Goal: Information Seeking & Learning: Learn about a topic

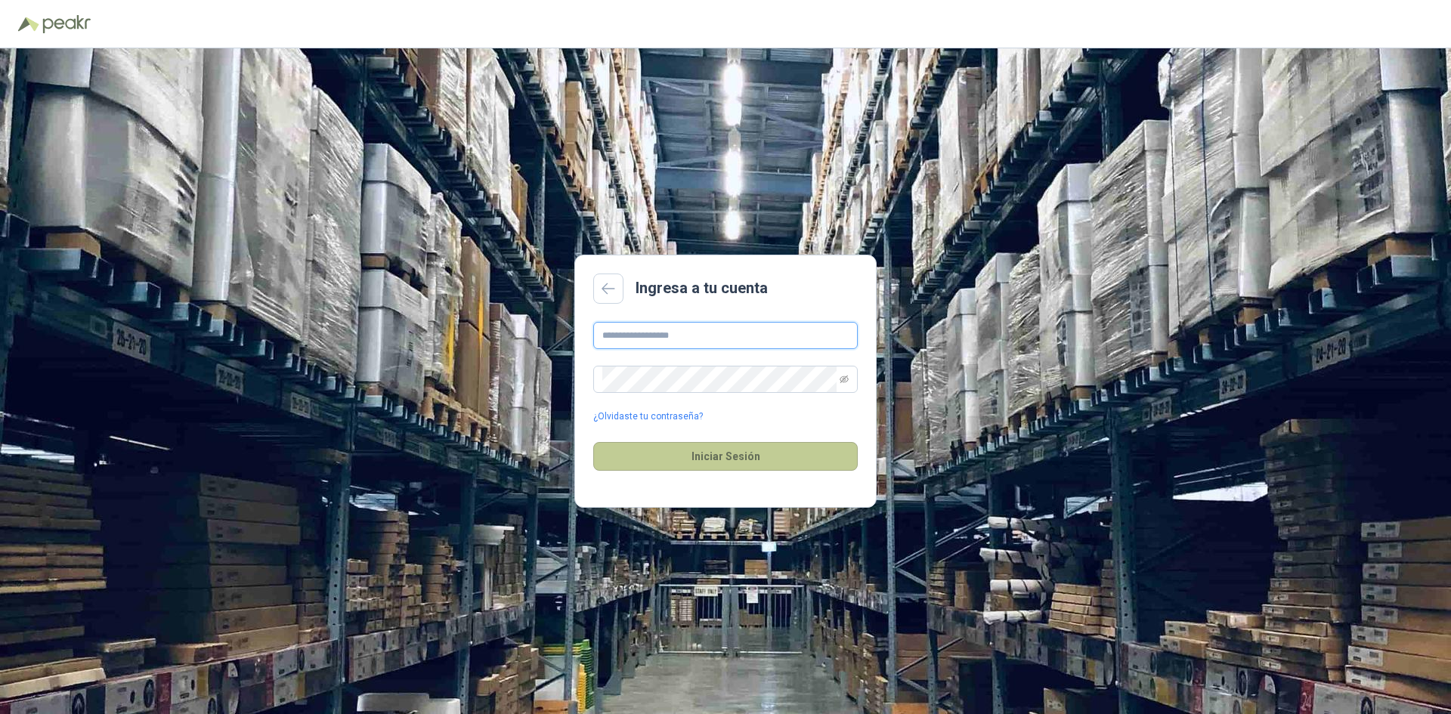
type input "**********"
click at [712, 465] on button "Iniciar Sesión" at bounding box center [725, 456] width 264 height 29
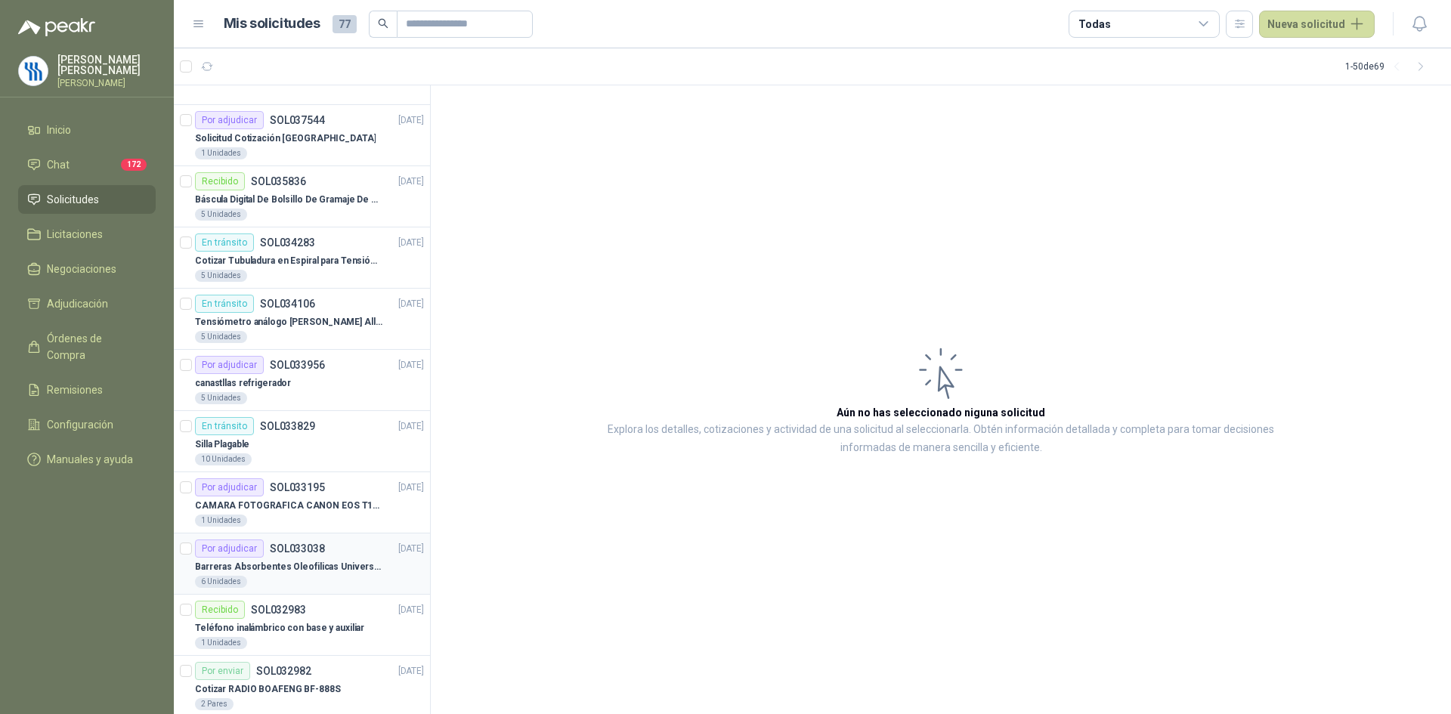
scroll to position [680, 0]
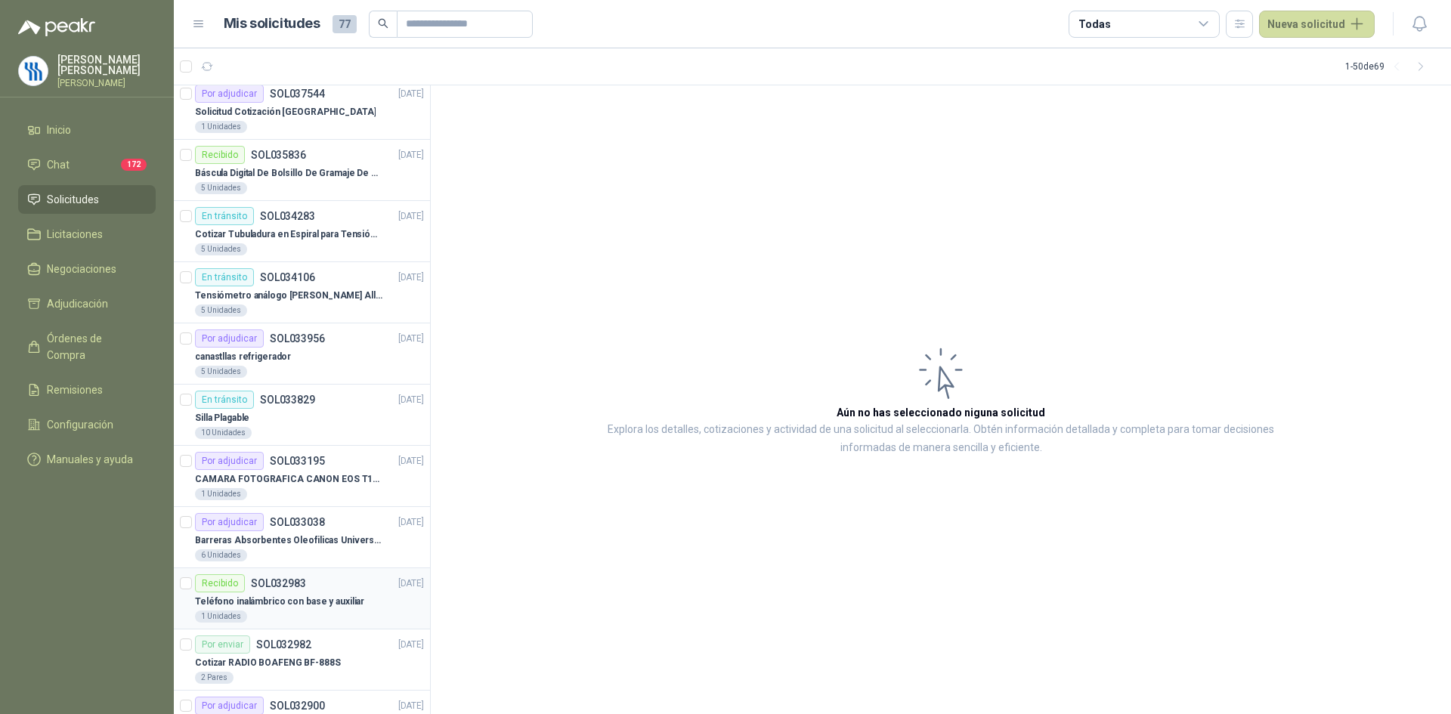
click at [349, 604] on p "Teléfono inalámbrico con base y auxiliar" at bounding box center [279, 602] width 169 height 14
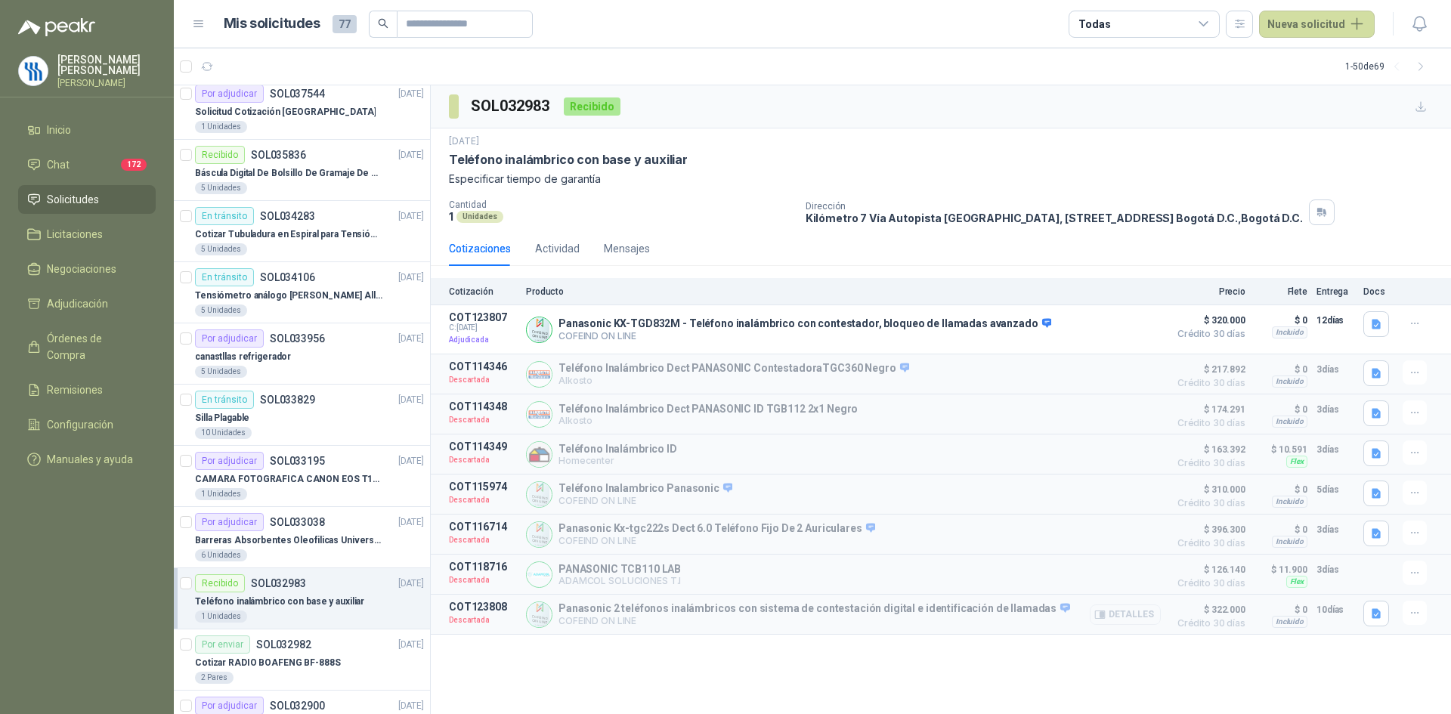
click at [1142, 620] on button "Detalles" at bounding box center [1124, 614] width 71 height 20
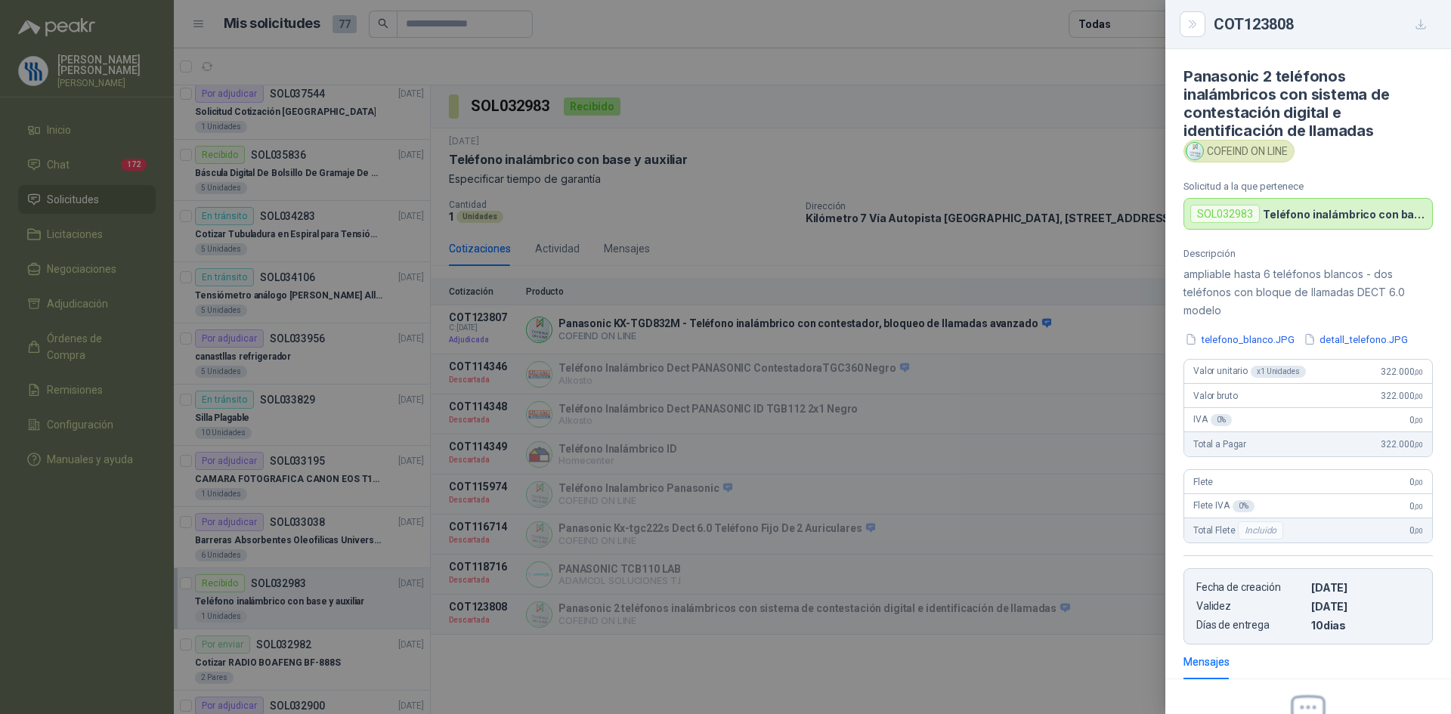
scroll to position [175, 0]
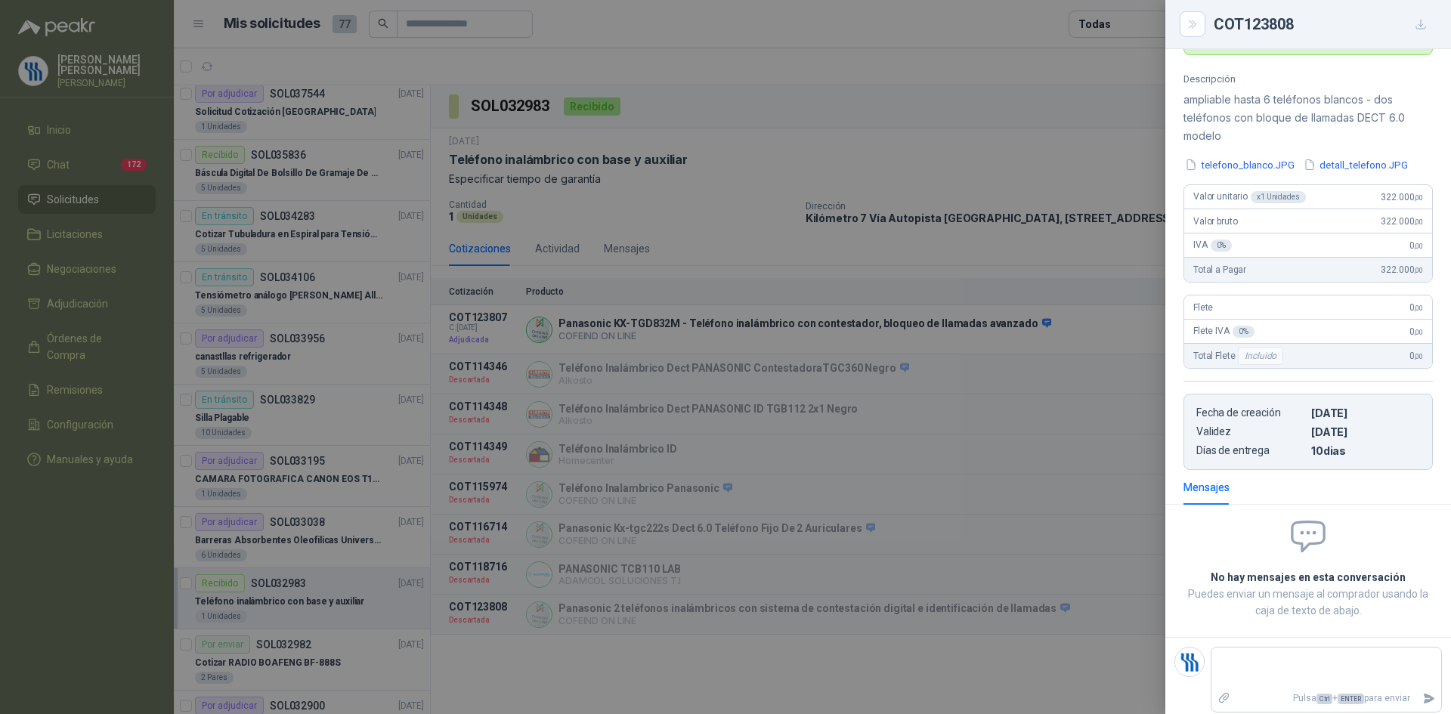
click at [652, 579] on div at bounding box center [725, 357] width 1451 height 714
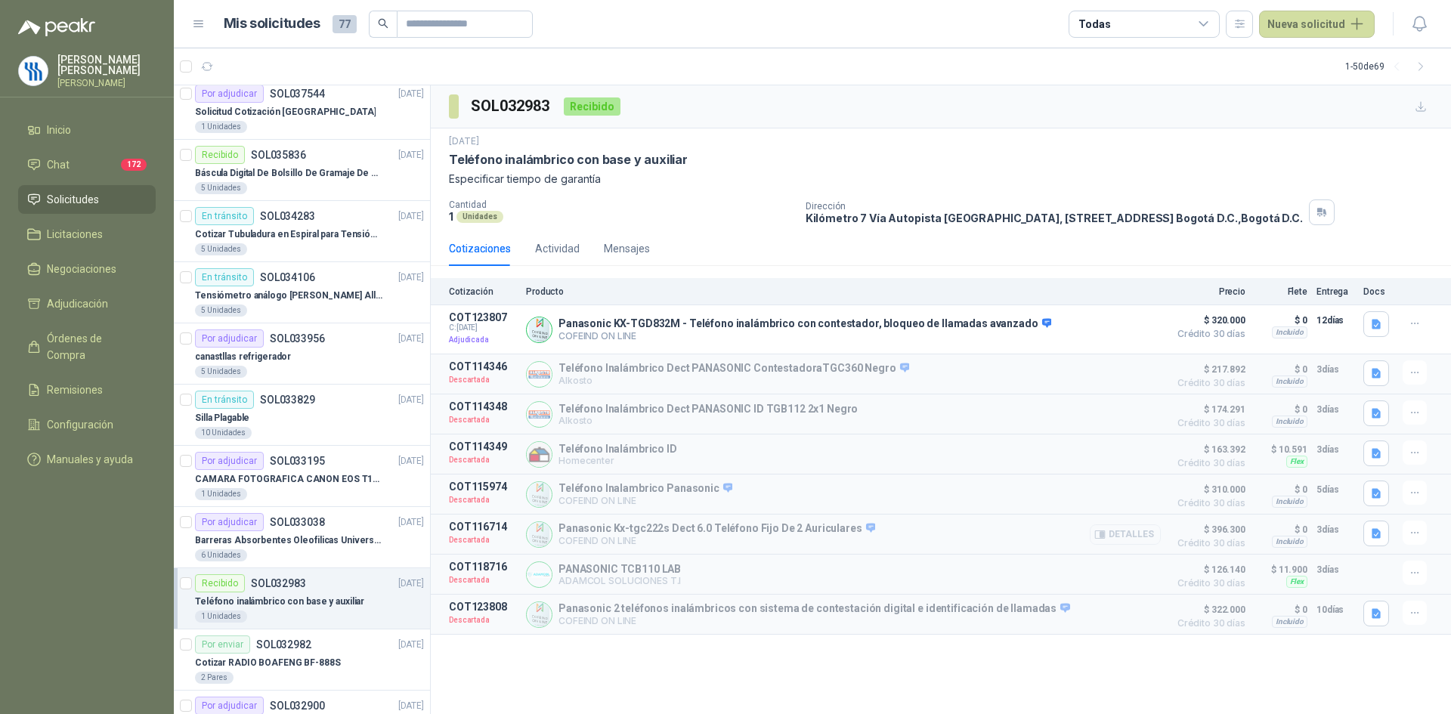
click at [1117, 540] on button "Detalles" at bounding box center [1124, 534] width 71 height 20
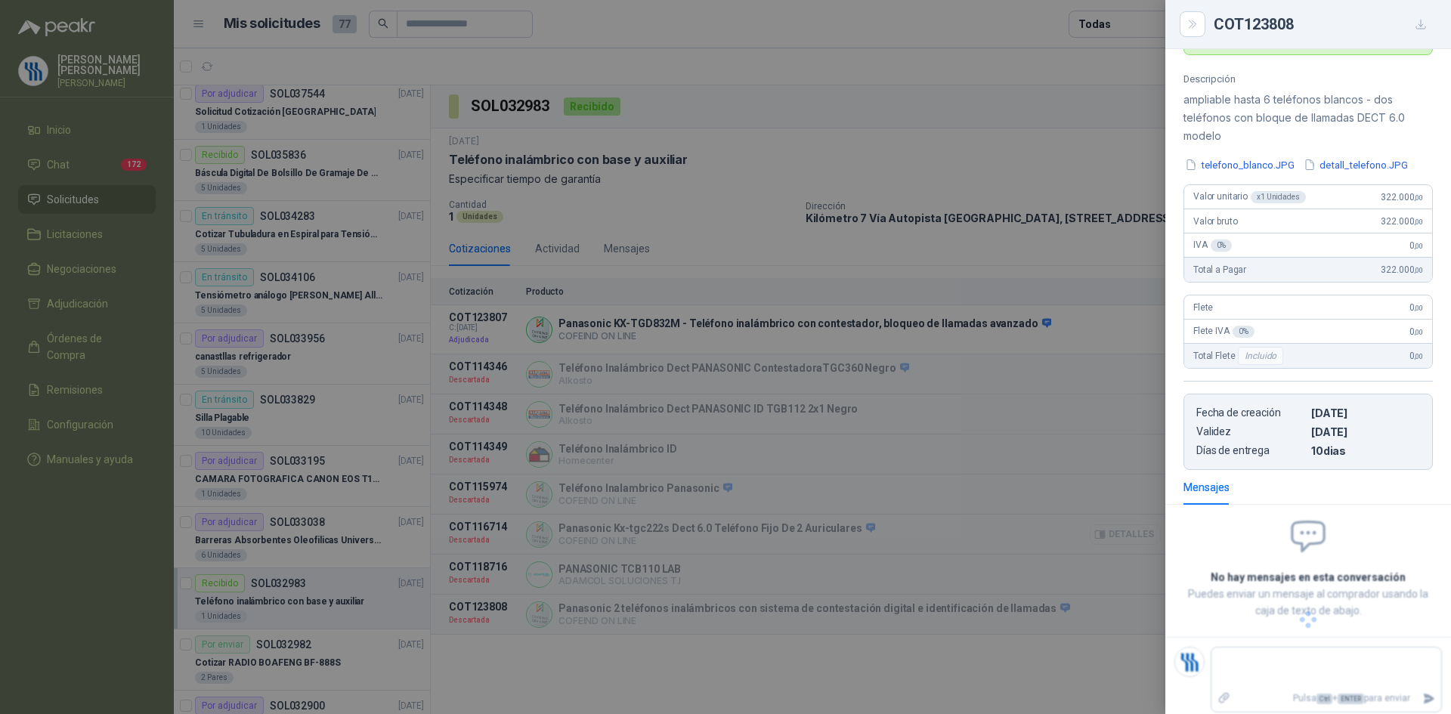
scroll to position [138, 0]
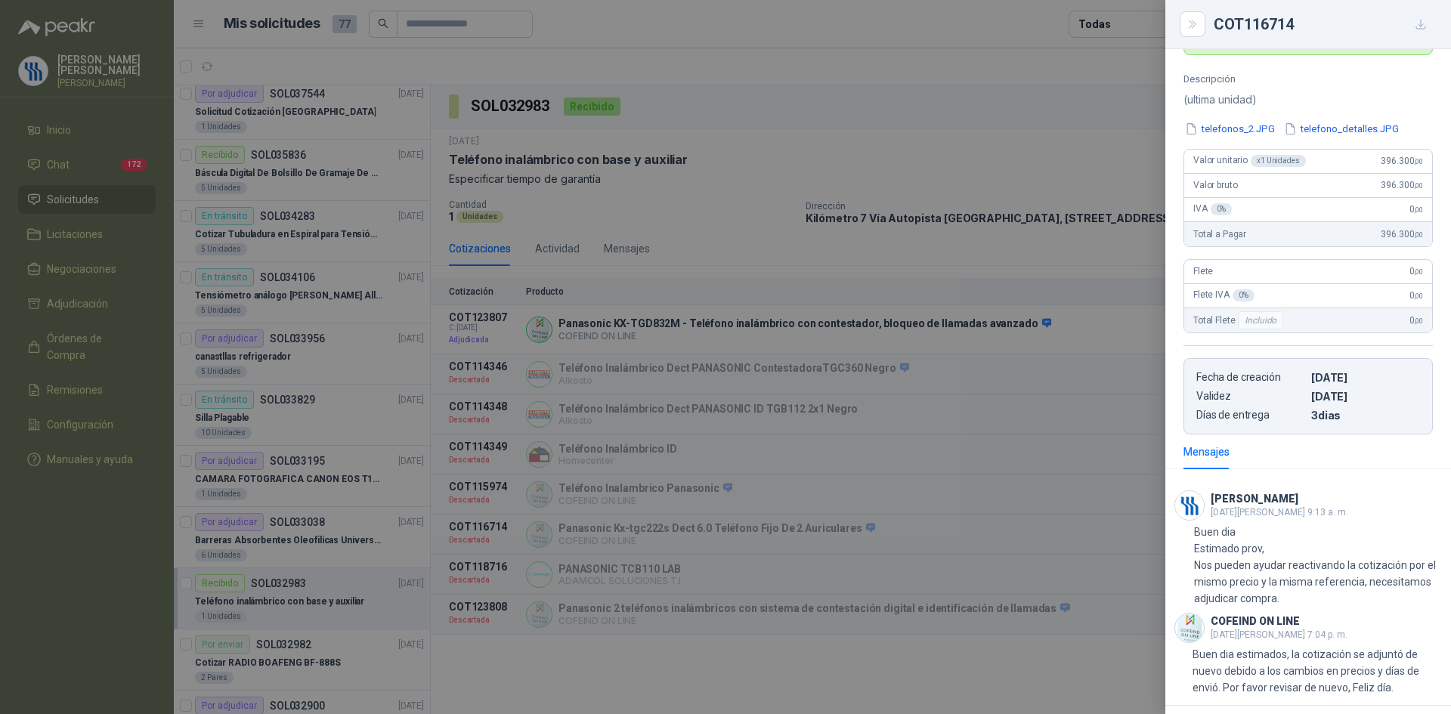
click at [688, 508] on div at bounding box center [725, 357] width 1451 height 714
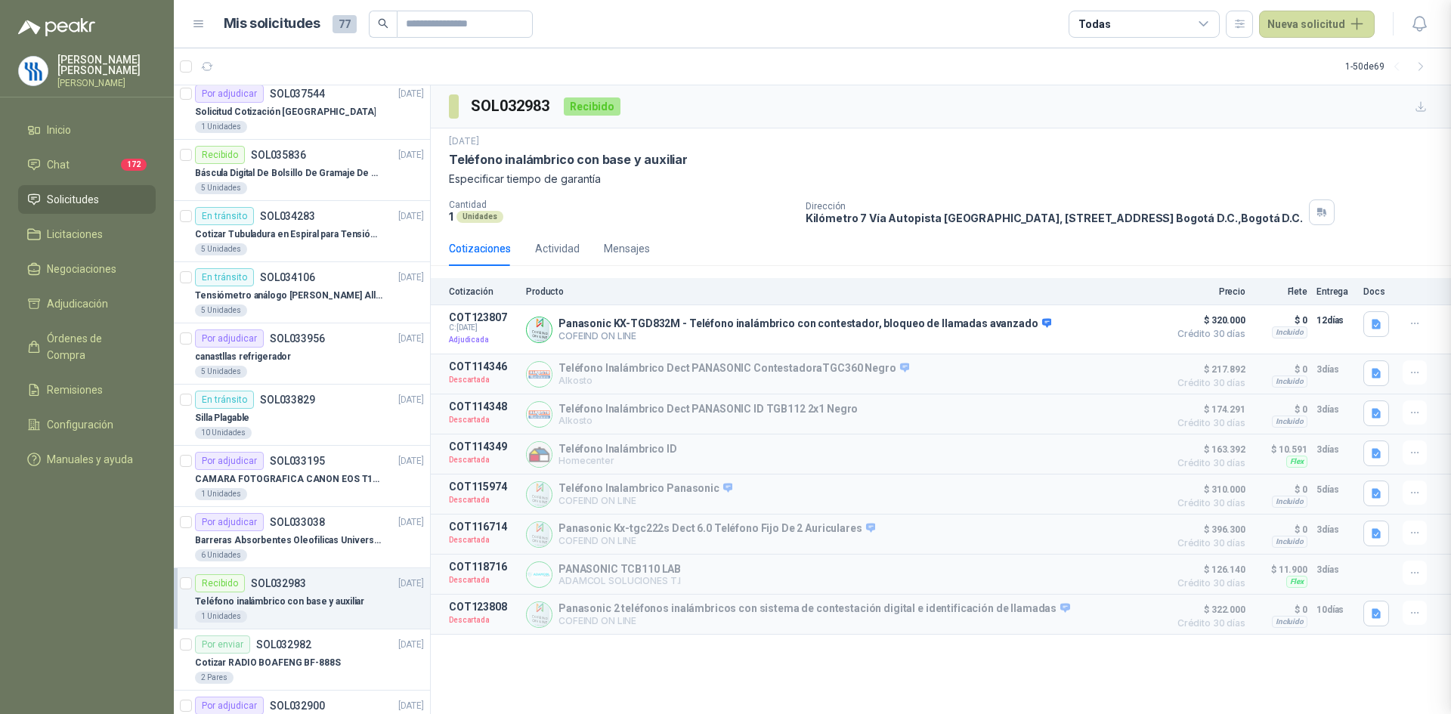
scroll to position [213, 0]
click at [1111, 498] on button "Detalles" at bounding box center [1124, 494] width 71 height 20
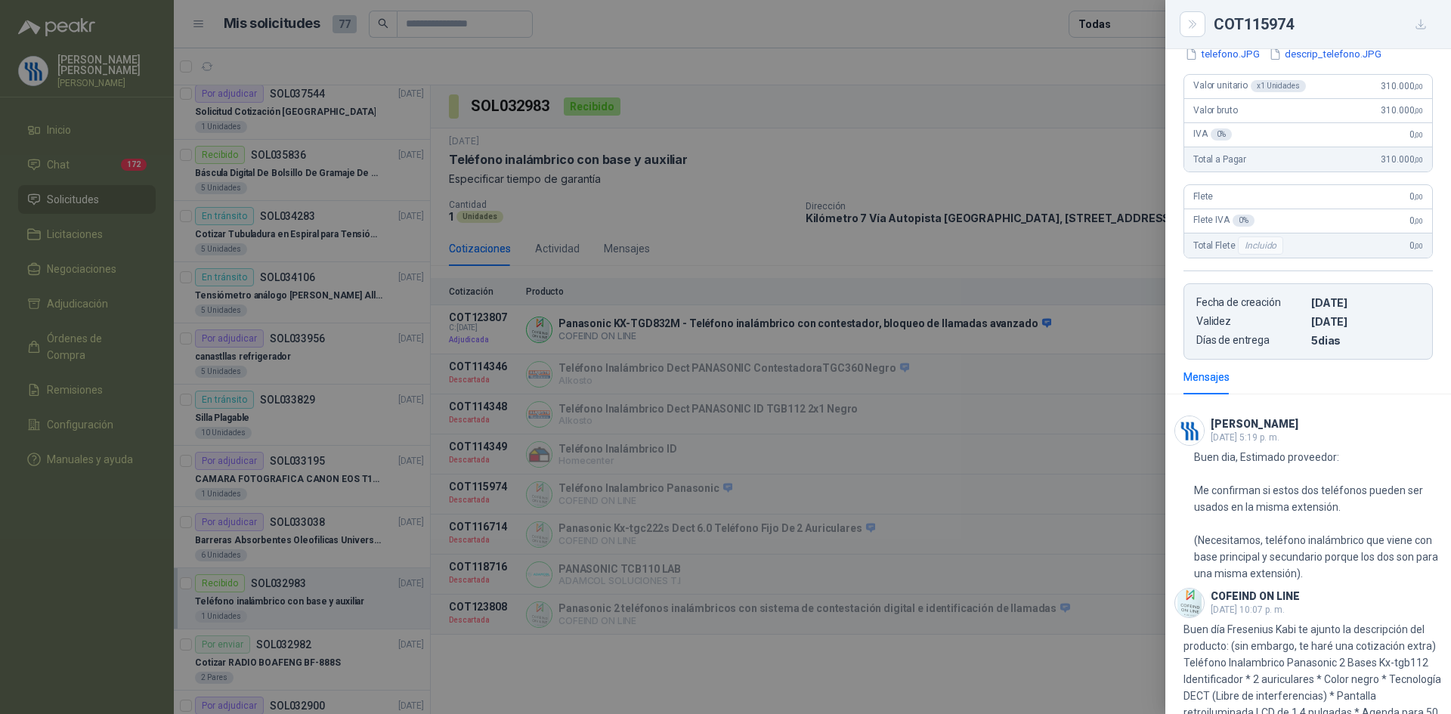
click at [1024, 536] on div at bounding box center [725, 357] width 1451 height 714
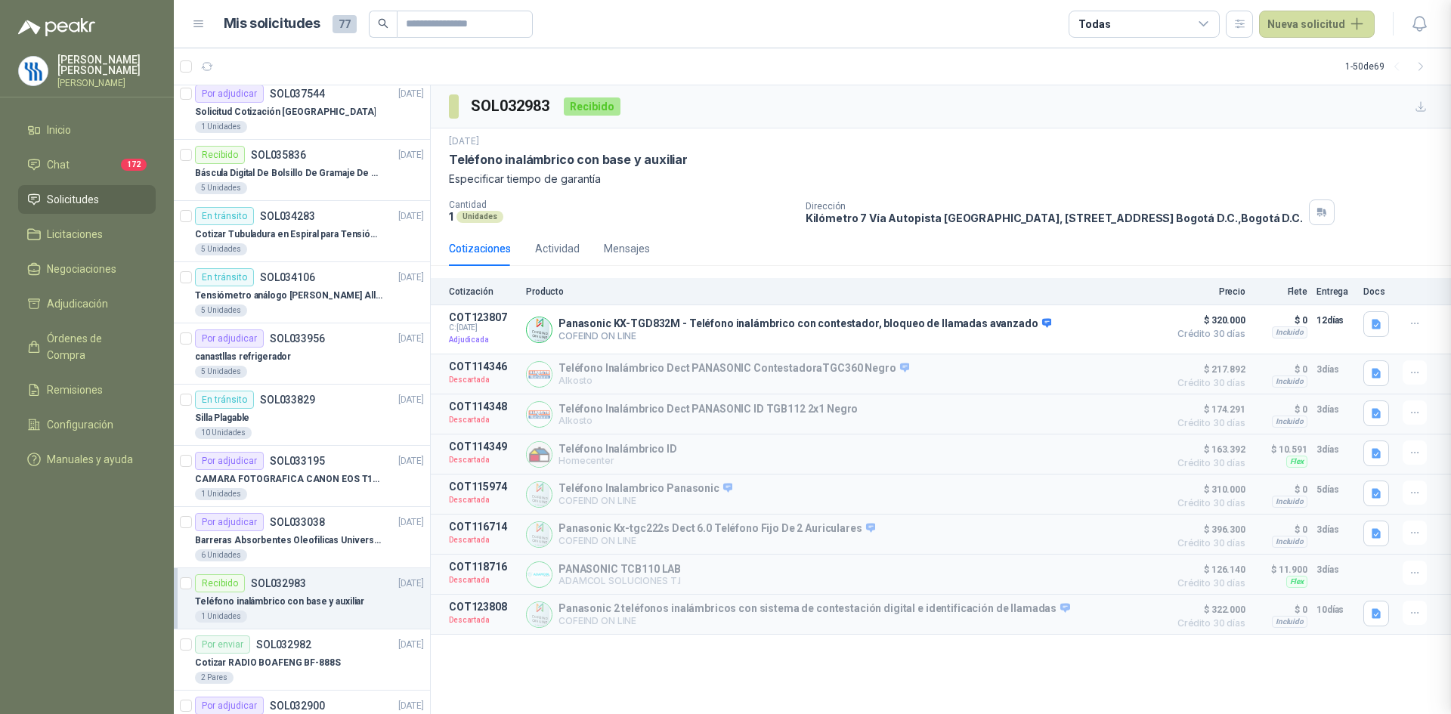
scroll to position [479, 0]
click at [1108, 542] on button "Detalles" at bounding box center [1124, 534] width 71 height 20
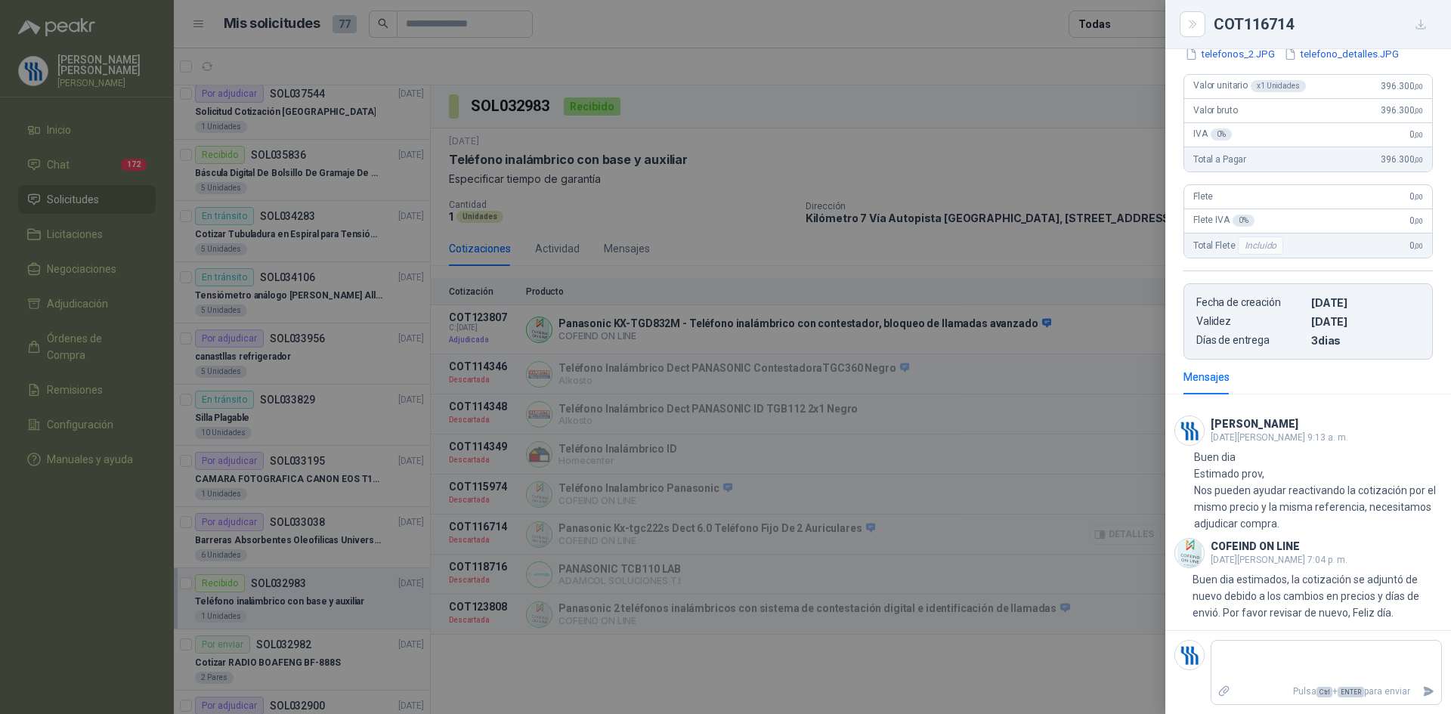
scroll to position [213, 0]
click at [1052, 583] on div at bounding box center [725, 357] width 1451 height 714
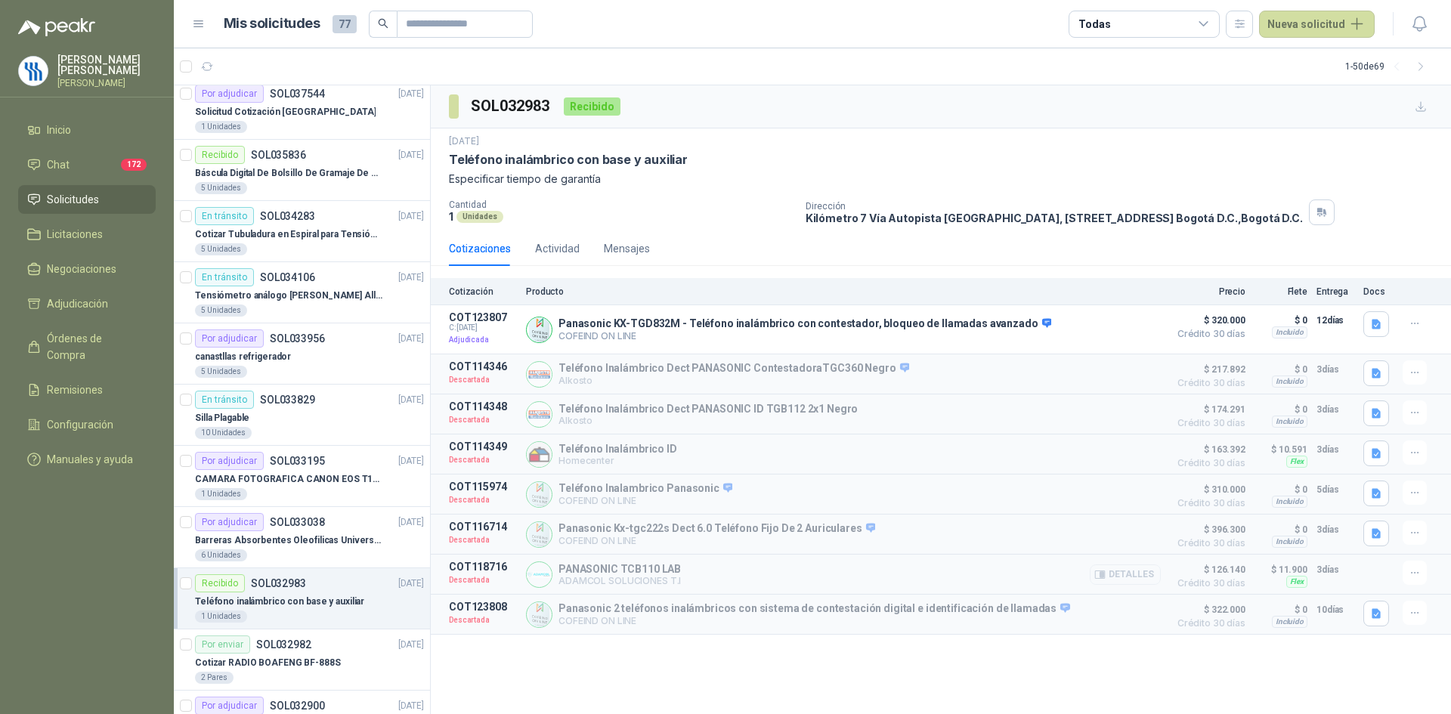
click at [1123, 583] on button "Detalles" at bounding box center [1124, 574] width 71 height 20
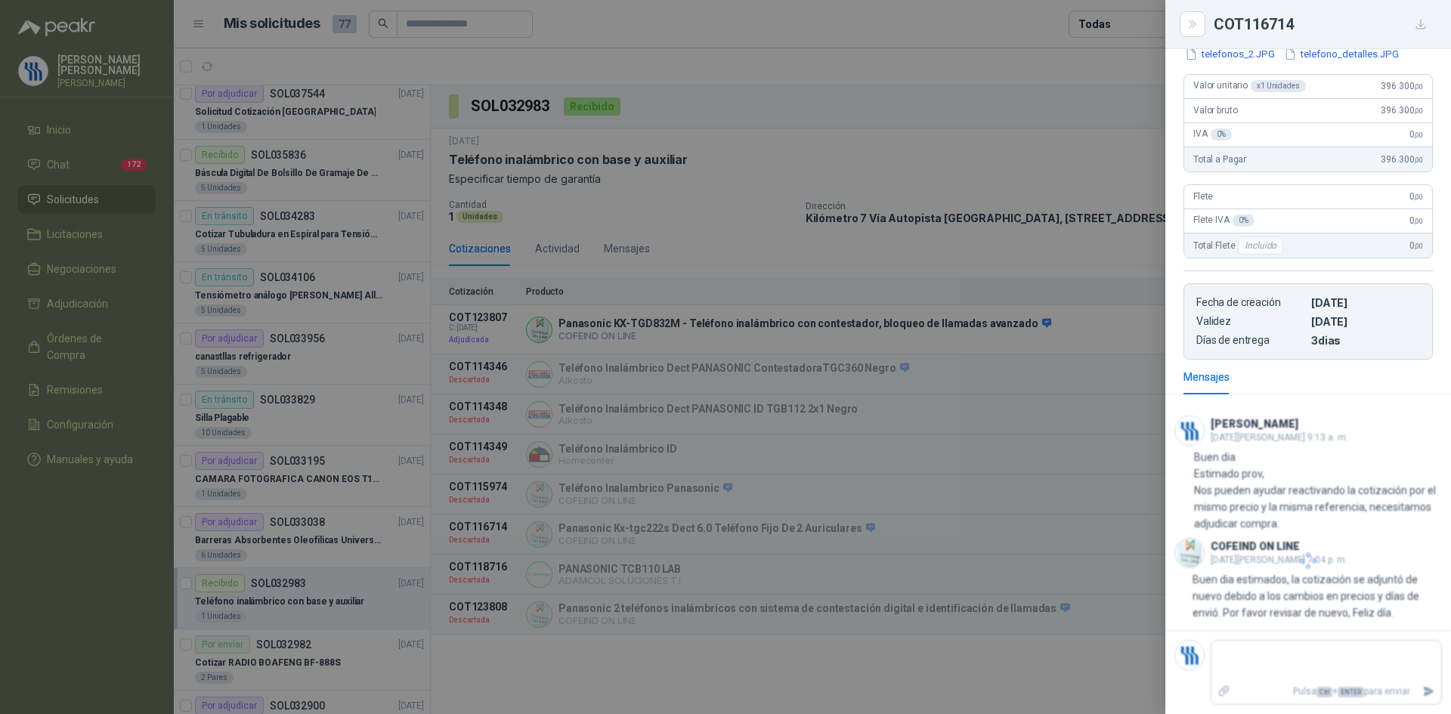
scroll to position [28, 0]
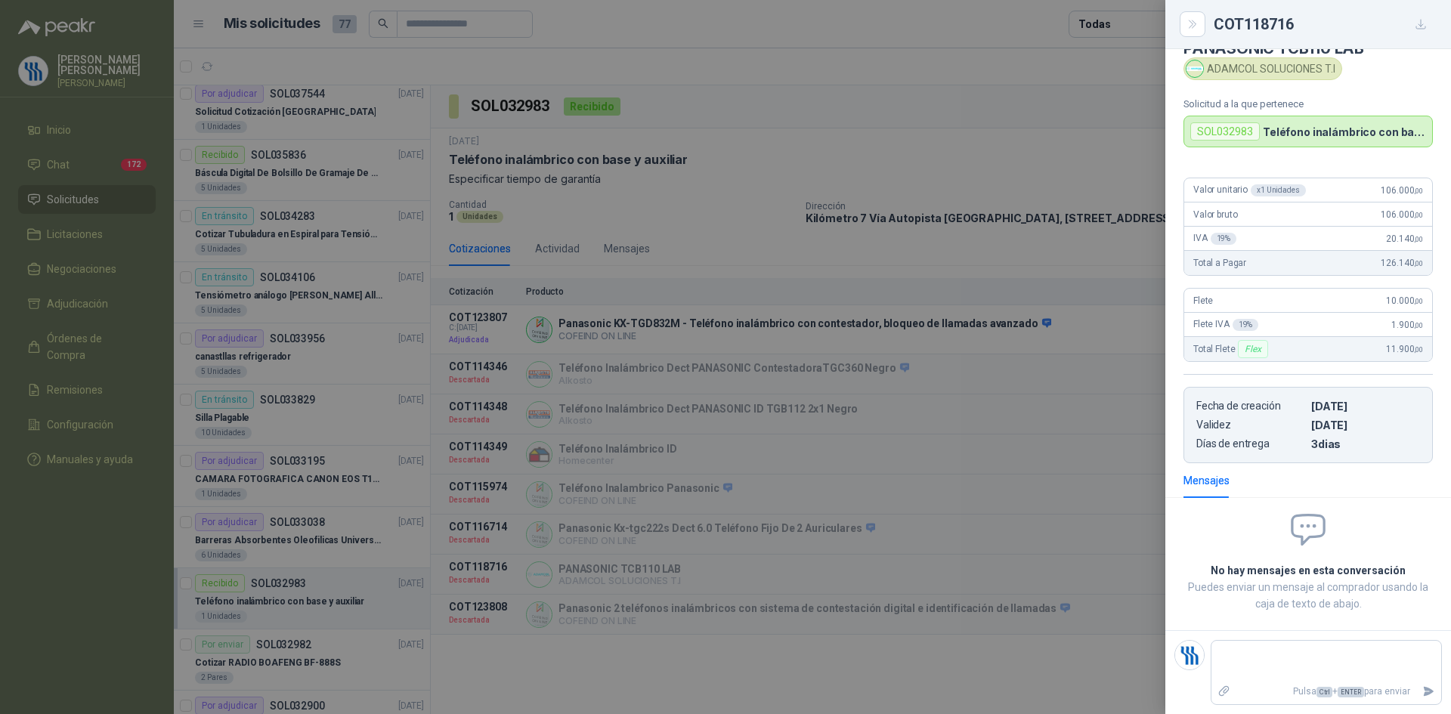
click at [1112, 613] on div at bounding box center [725, 357] width 1451 height 714
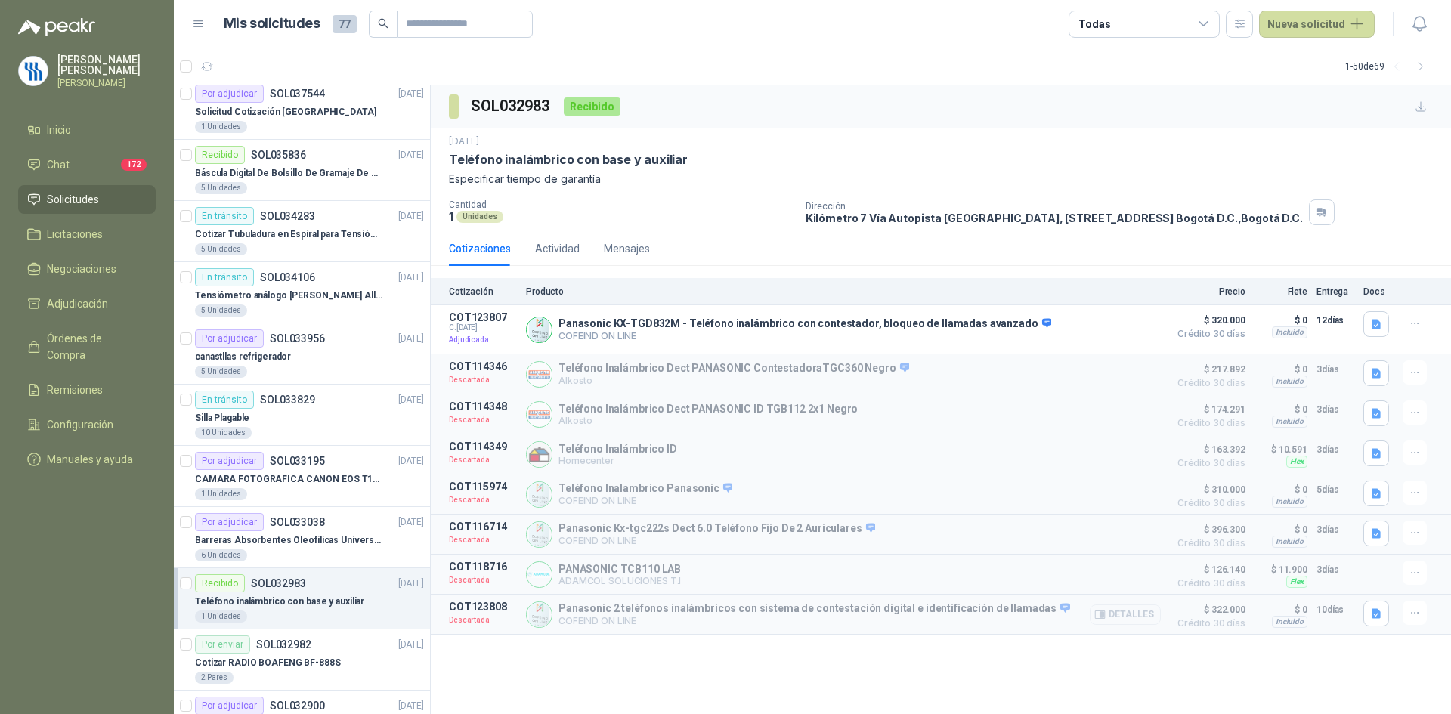
click at [1126, 617] on button "Detalles" at bounding box center [1124, 614] width 71 height 20
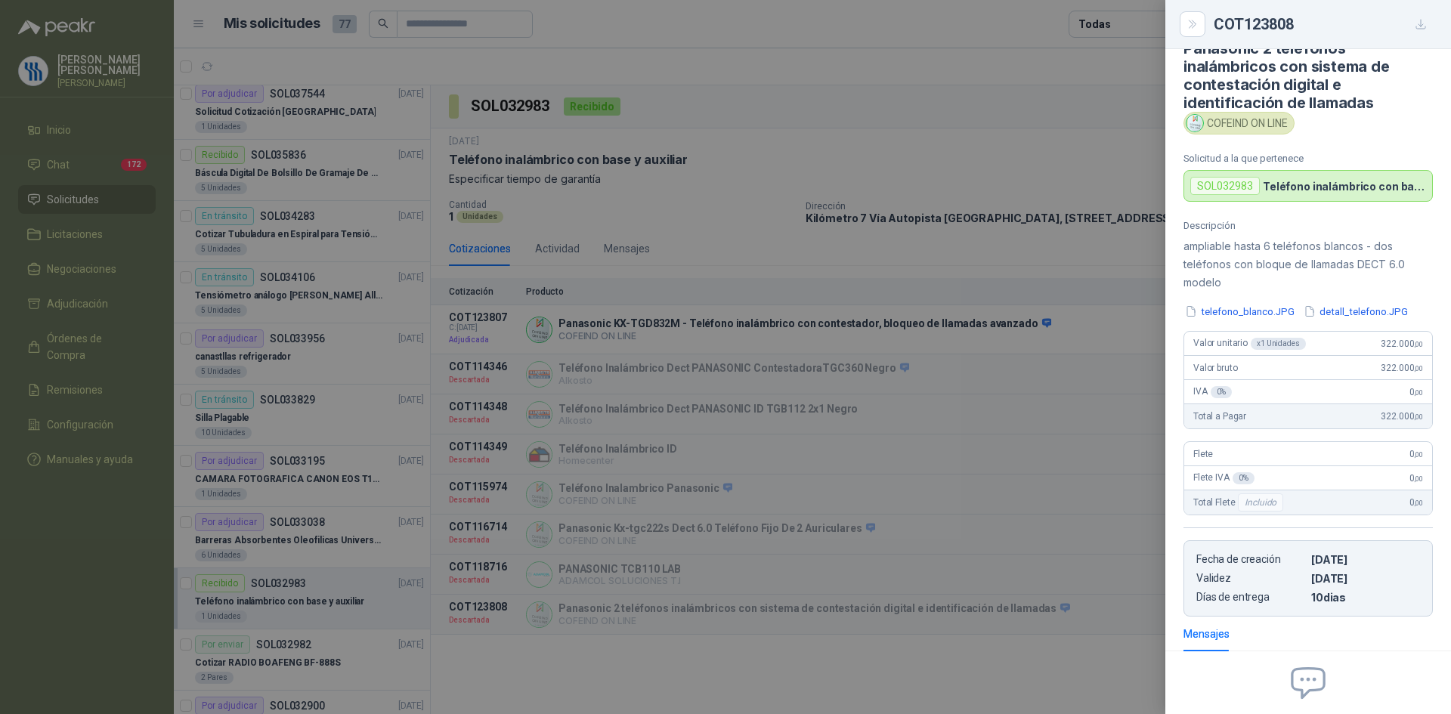
click at [780, 385] on div at bounding box center [725, 357] width 1451 height 714
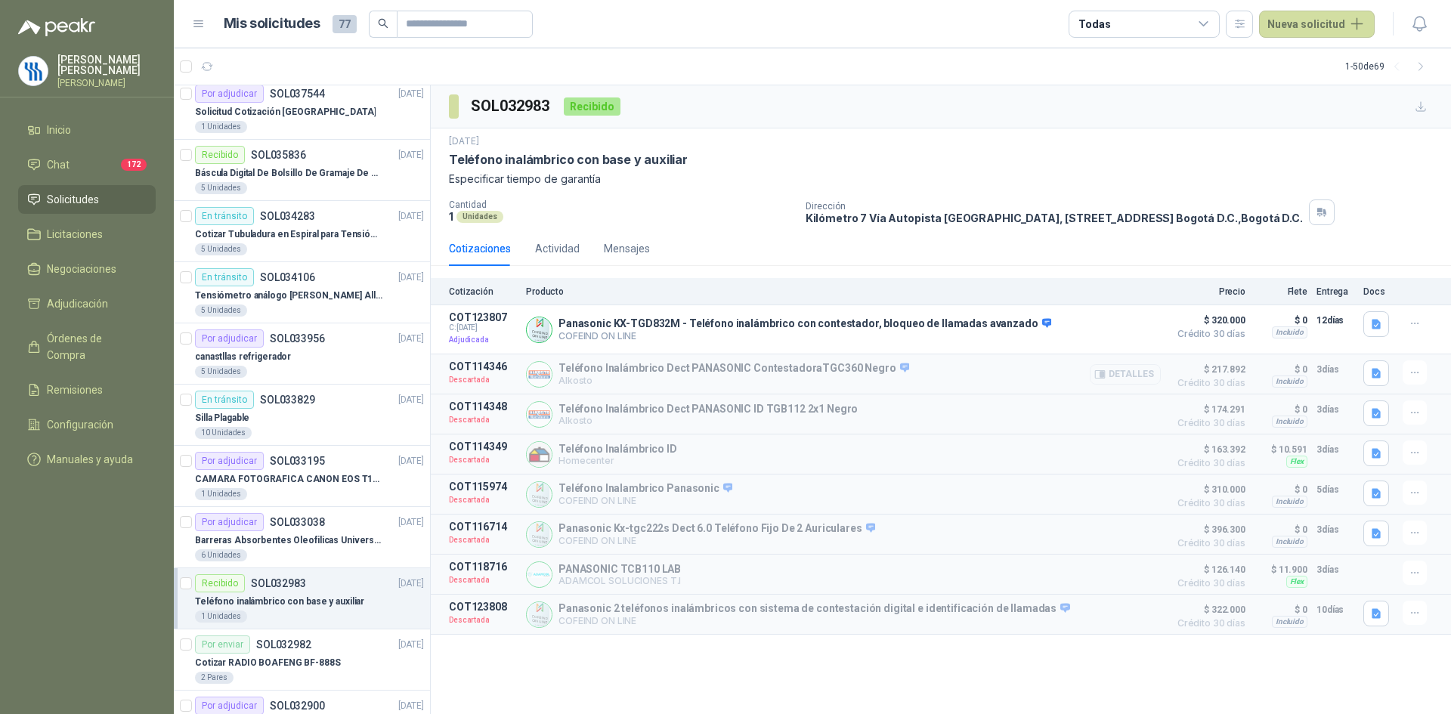
click at [1117, 373] on button "Detalles" at bounding box center [1124, 374] width 71 height 20
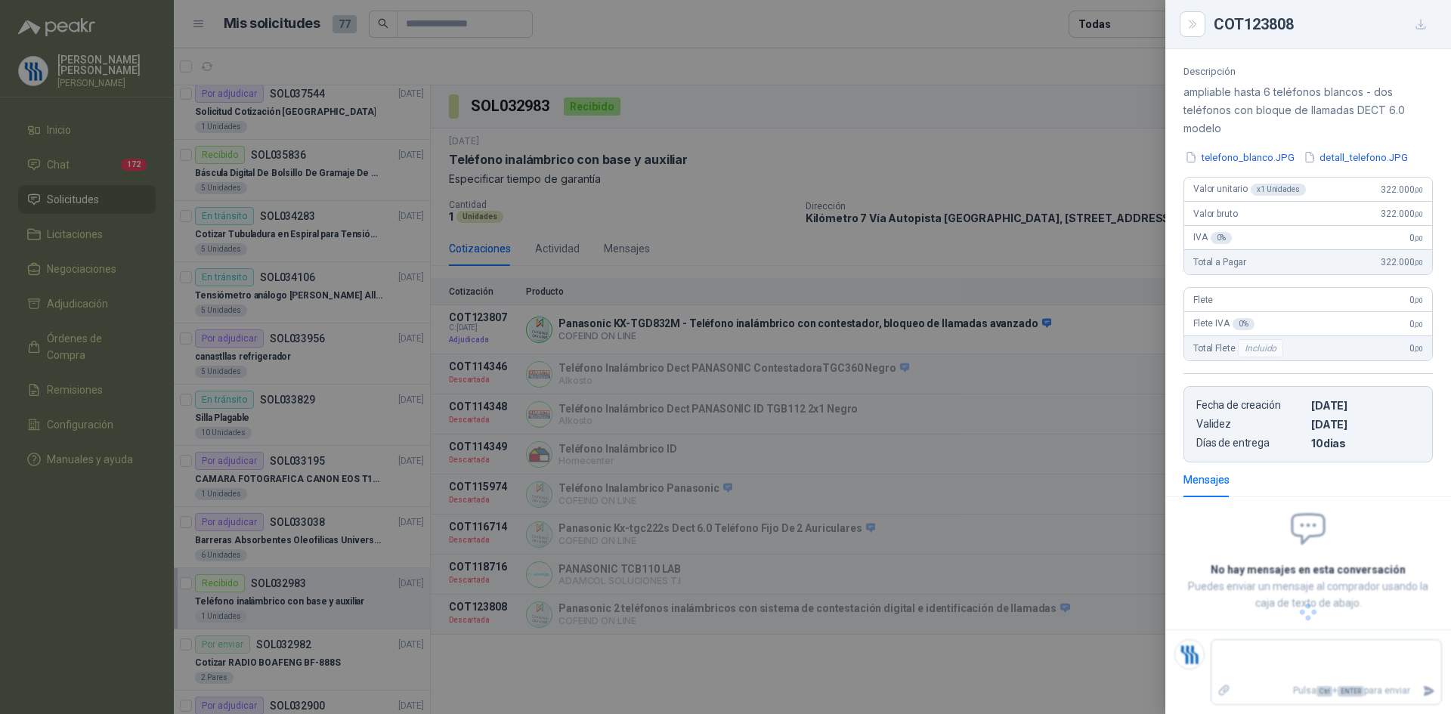
scroll to position [146, 0]
click at [1102, 412] on div at bounding box center [725, 357] width 1451 height 714
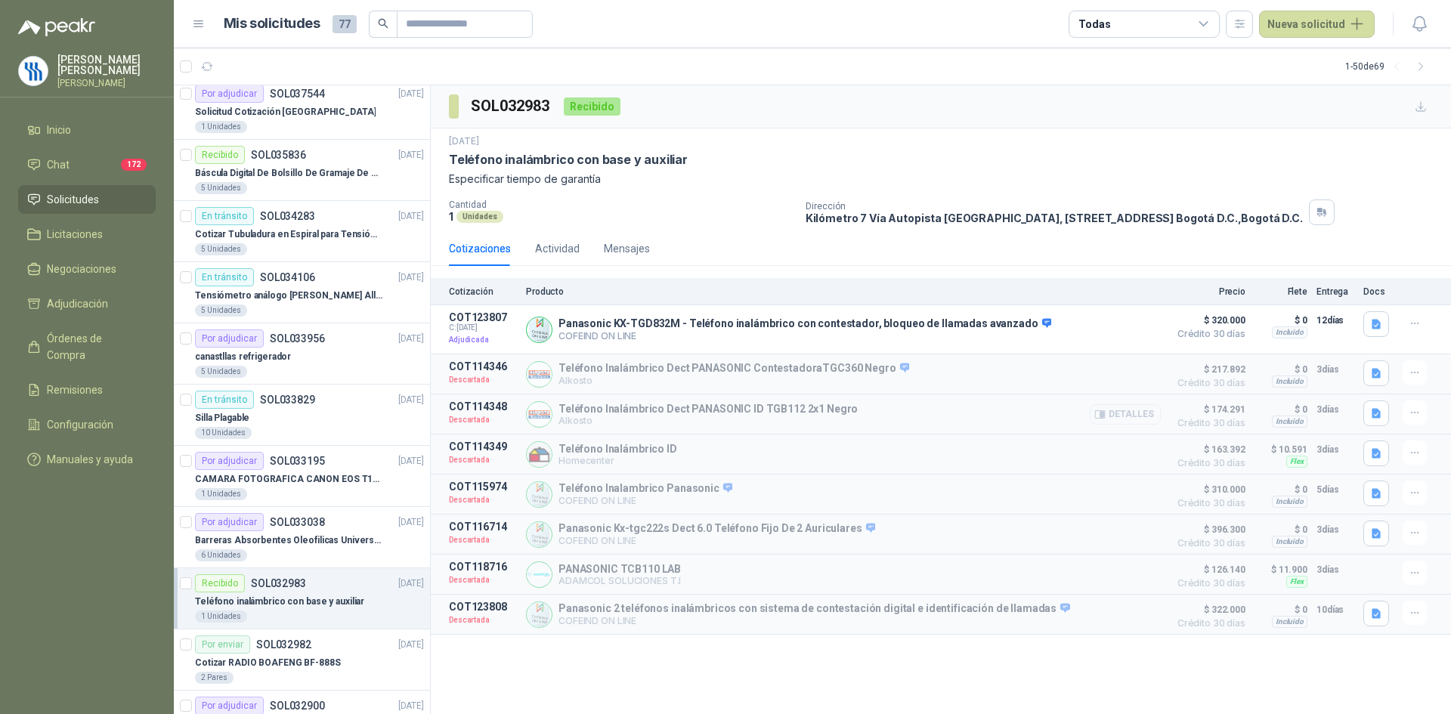
click at [1128, 419] on button "Detalles" at bounding box center [1124, 414] width 71 height 20
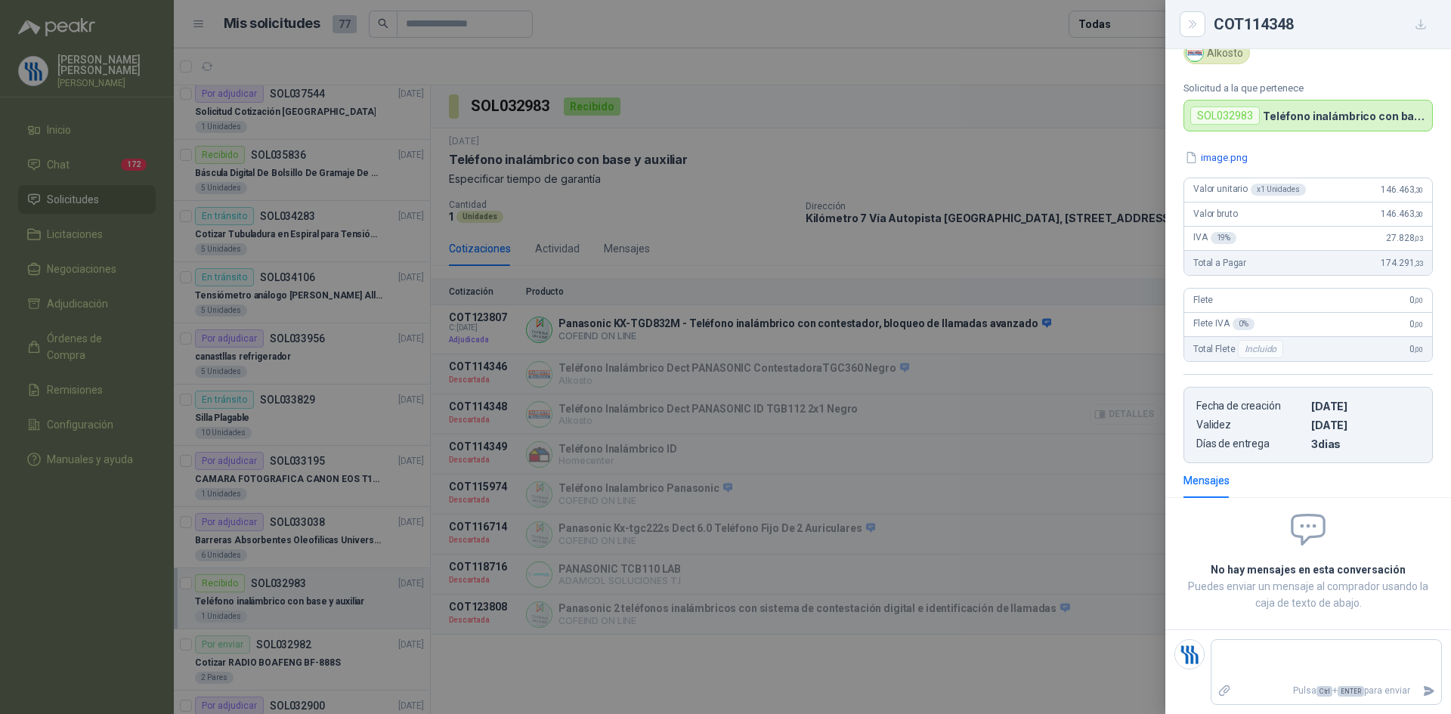
scroll to position [80, 0]
click at [1068, 461] on div at bounding box center [725, 357] width 1451 height 714
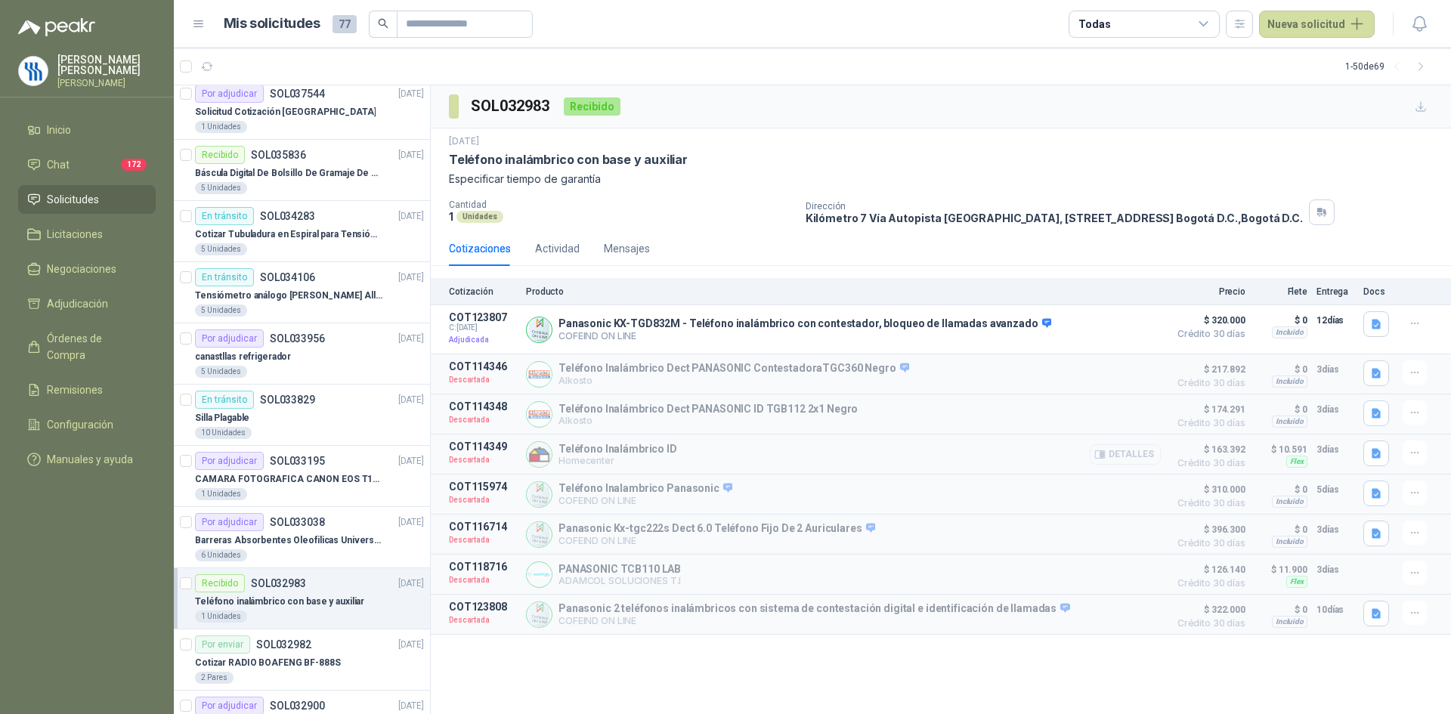
click at [1119, 459] on button "Detalles" at bounding box center [1124, 454] width 71 height 20
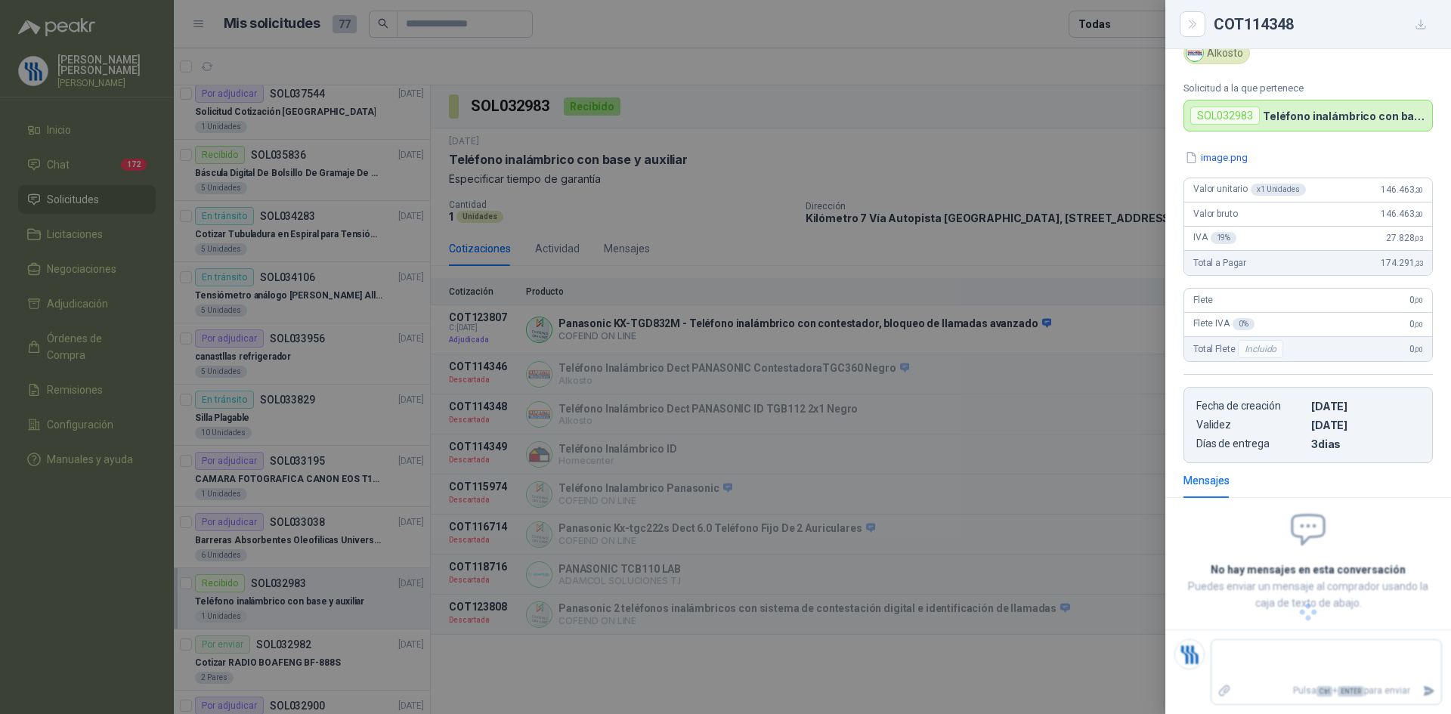
scroll to position [44, 0]
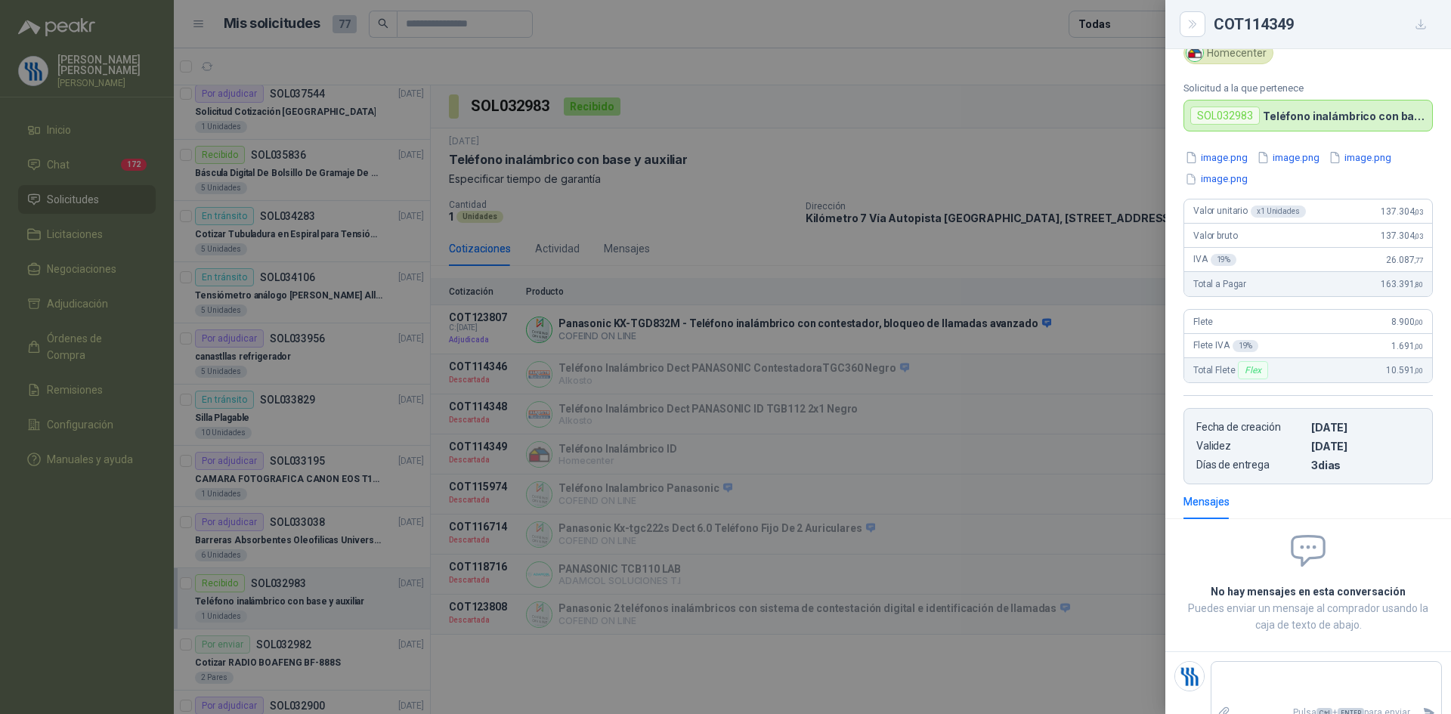
click at [1000, 506] on div at bounding box center [725, 357] width 1451 height 714
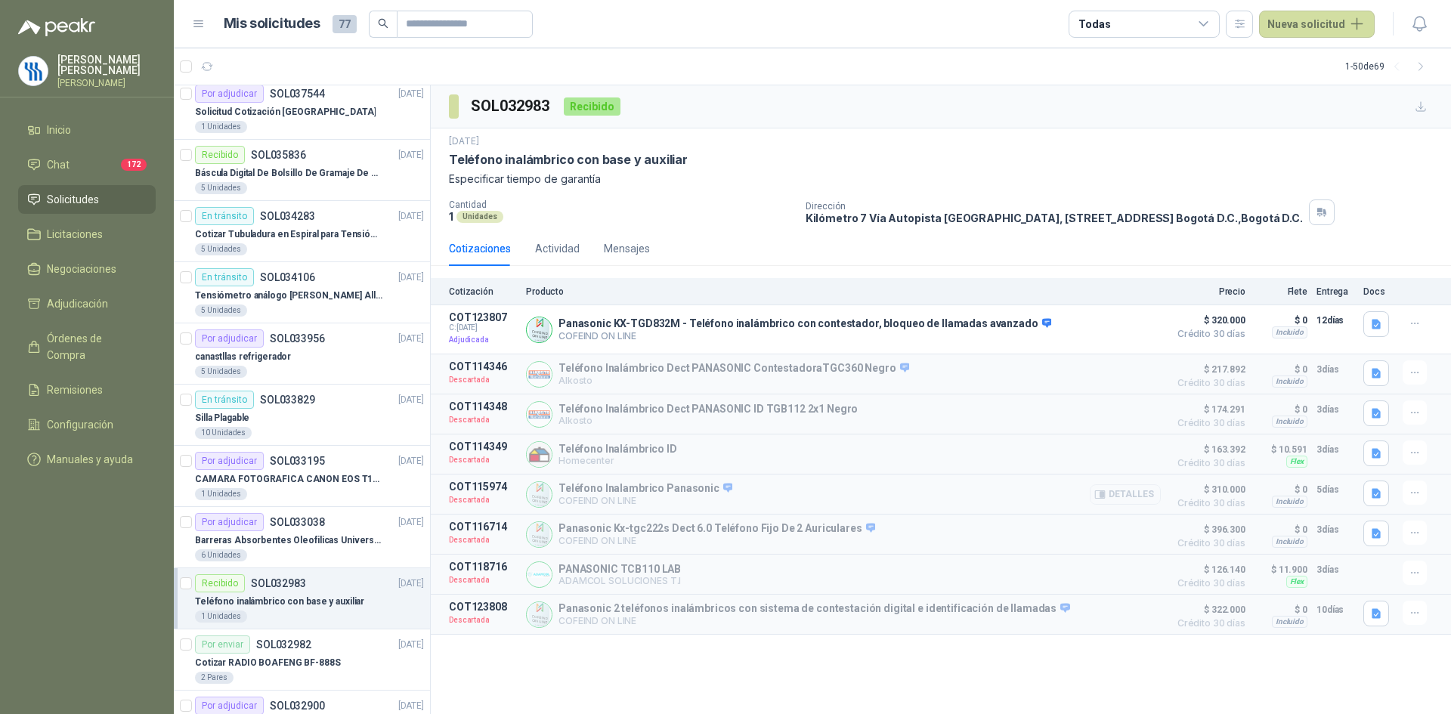
click at [1133, 496] on button "Detalles" at bounding box center [1124, 494] width 71 height 20
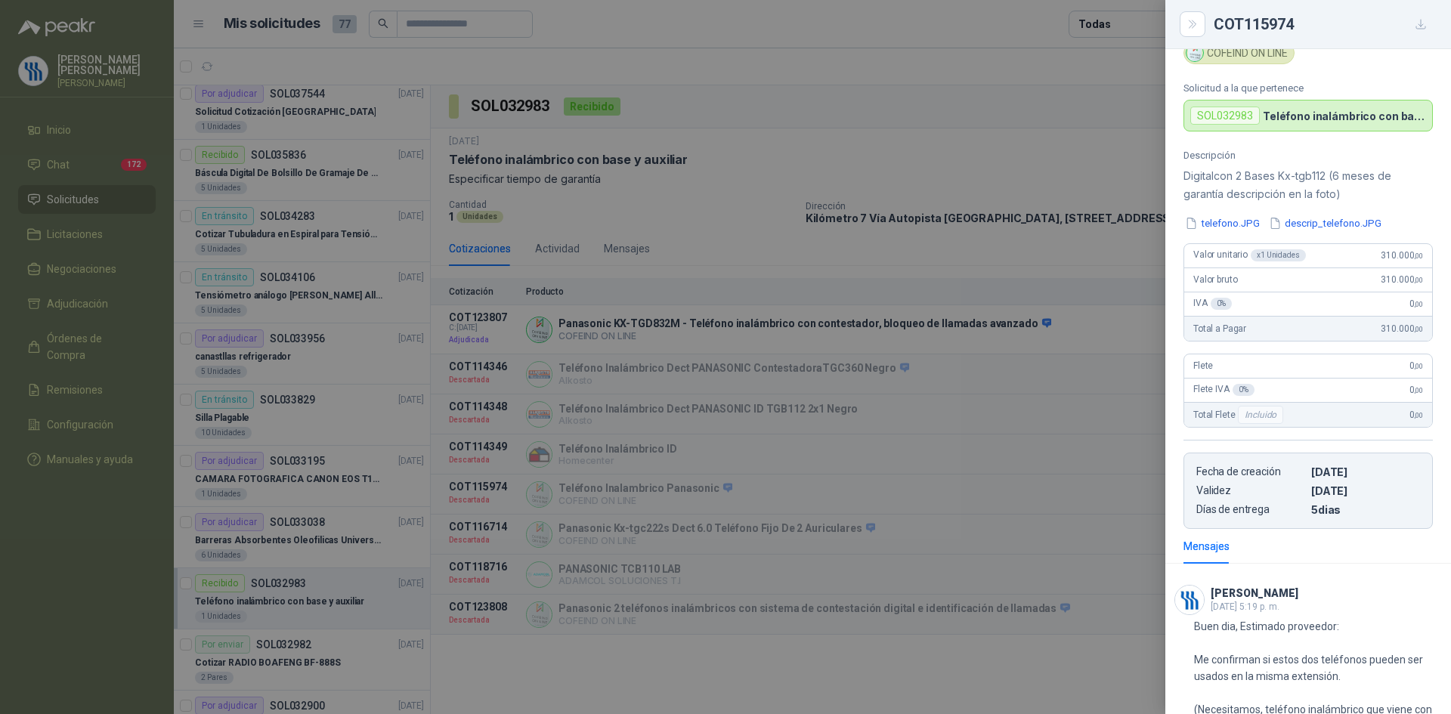
drag, startPoint x: 753, startPoint y: 335, endPoint x: 792, endPoint y: 338, distance: 39.5
click at [753, 335] on div at bounding box center [725, 357] width 1451 height 714
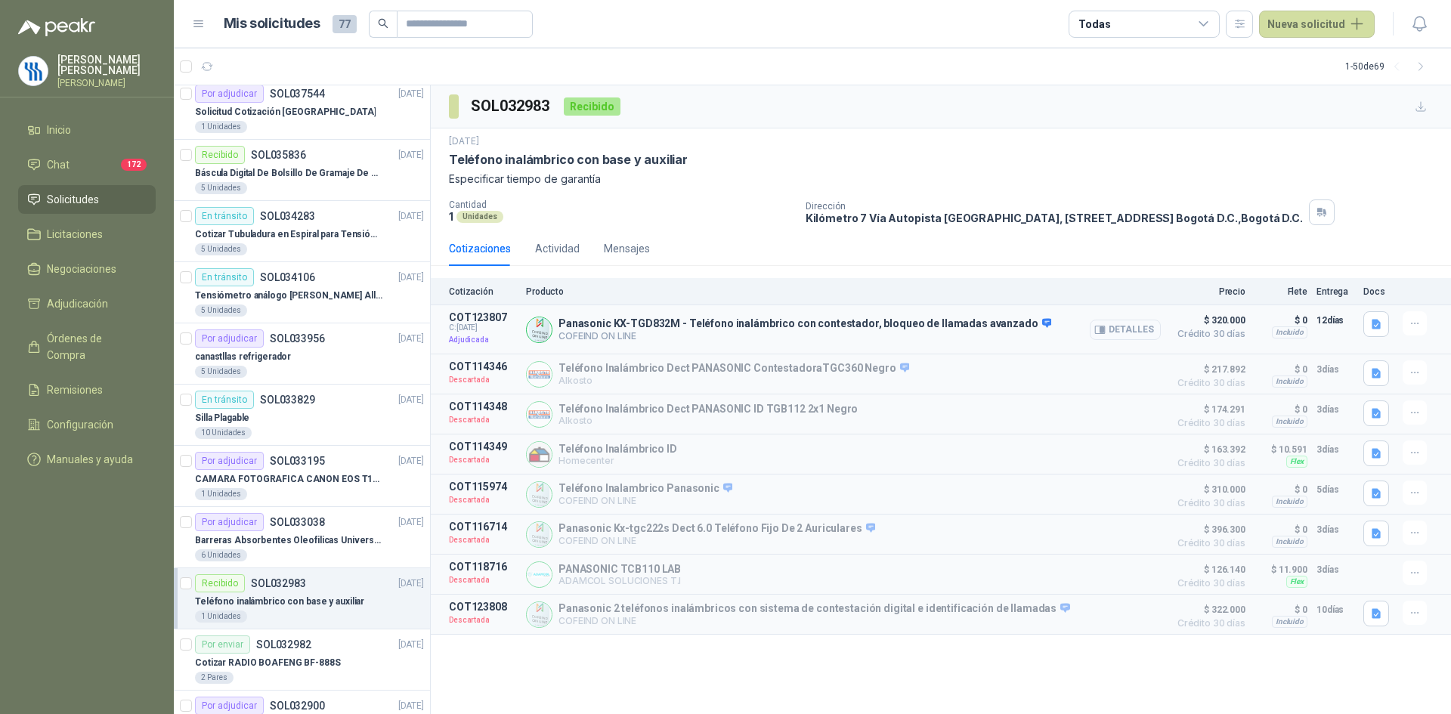
click at [1123, 328] on button "Detalles" at bounding box center [1124, 330] width 71 height 20
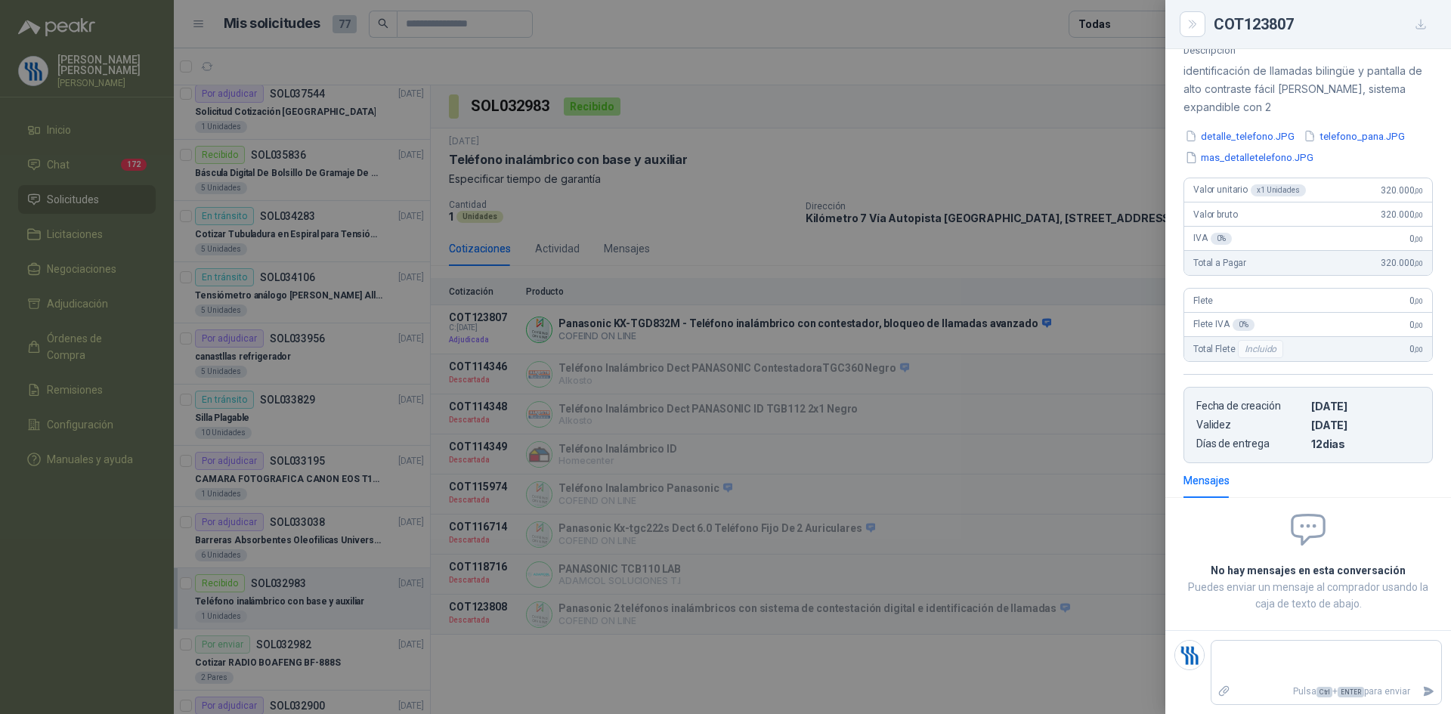
scroll to position [203, 0]
click at [727, 202] on div at bounding box center [725, 357] width 1451 height 714
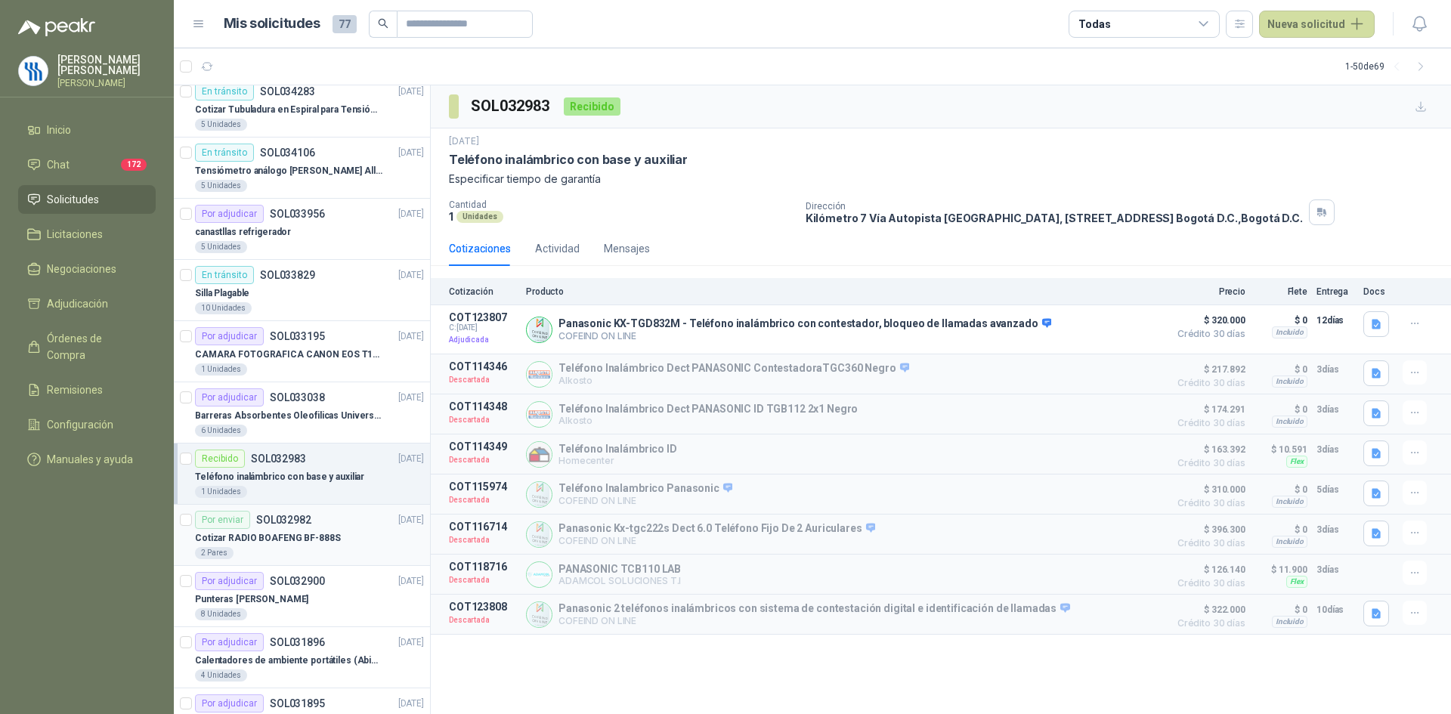
scroll to position [831, 0]
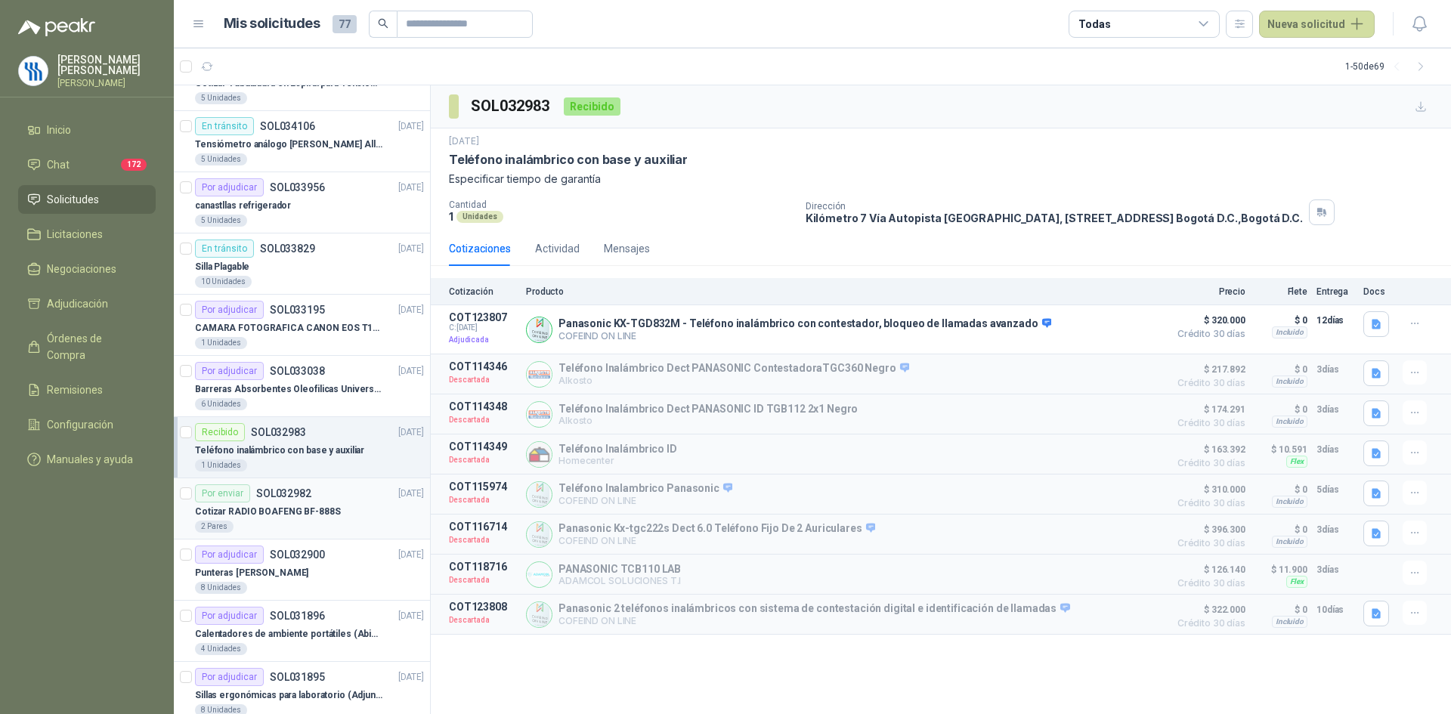
click at [298, 512] on p "Cotizar RADIO BOAFENG BF-888S" at bounding box center [268, 512] width 146 height 14
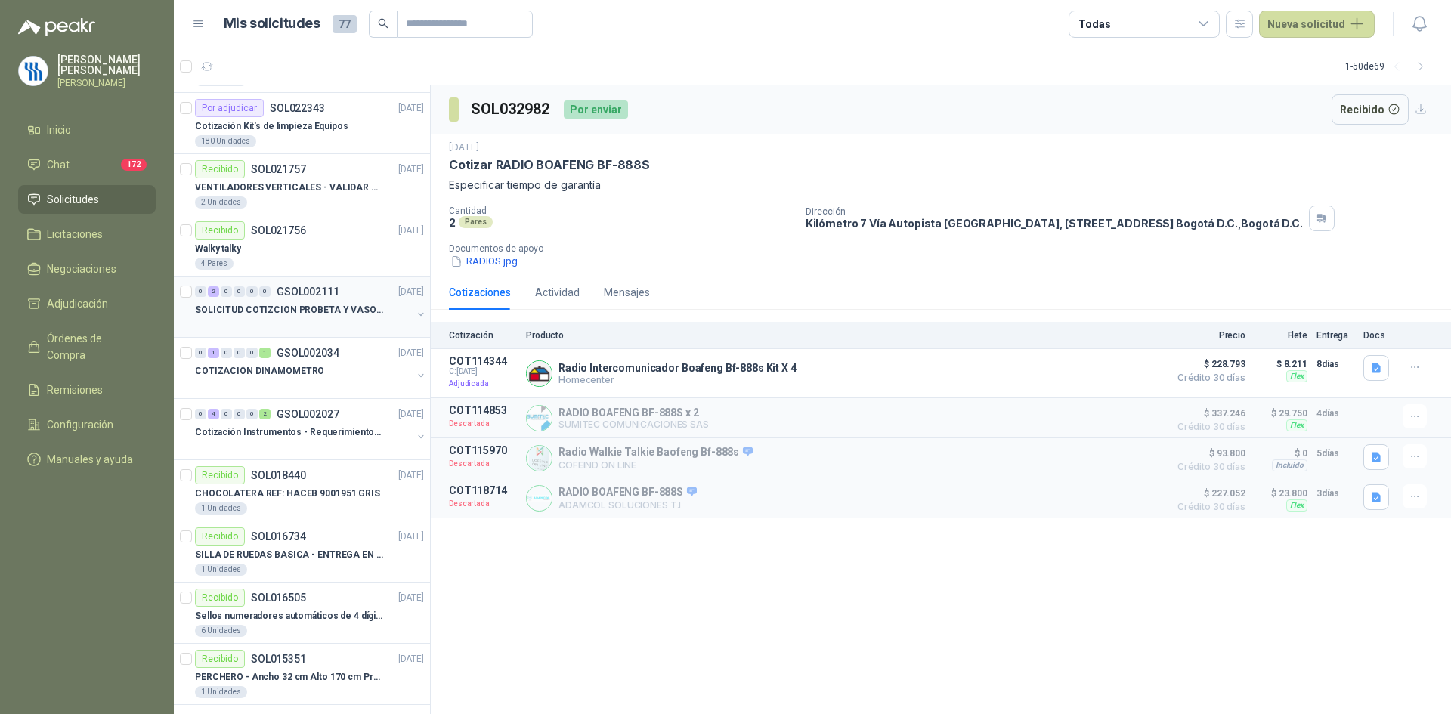
scroll to position [2452, 0]
